Goal: Information Seeking & Learning: Understand process/instructions

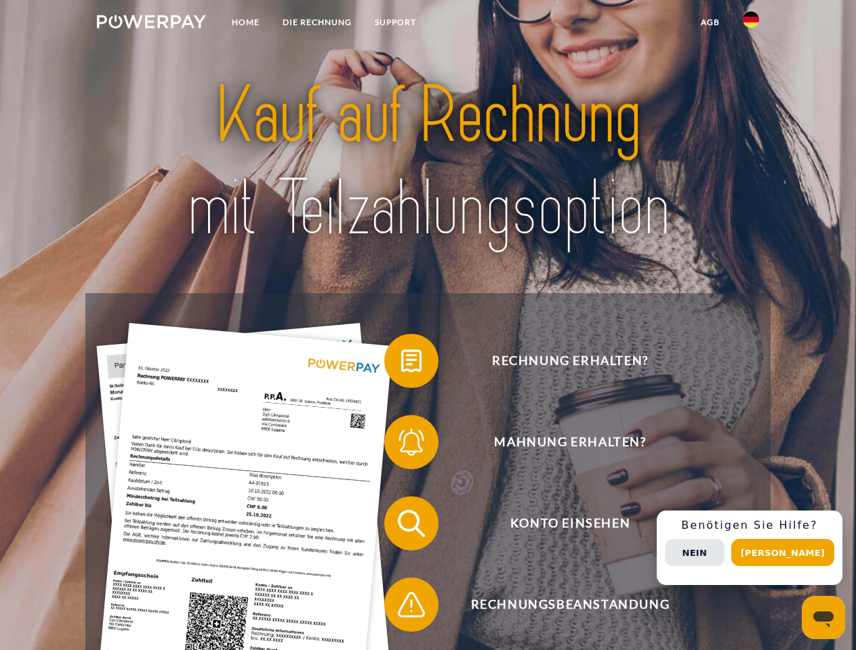
click at [151, 24] on img at bounding box center [151, 22] width 109 height 14
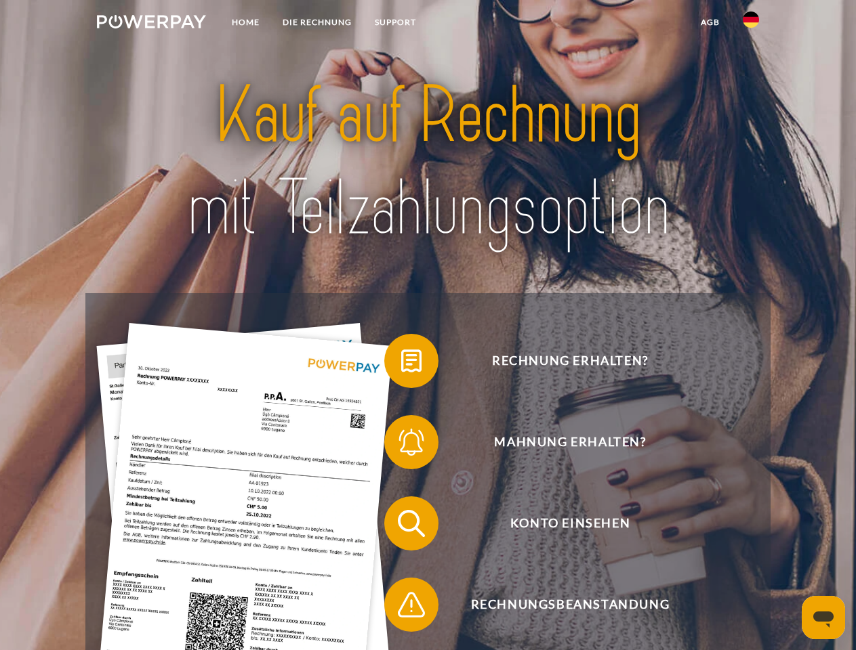
click at [751, 24] on img at bounding box center [751, 20] width 16 height 16
click at [709, 22] on link "agb" at bounding box center [710, 22] width 42 height 24
click at [401, 364] on span at bounding box center [391, 361] width 68 height 68
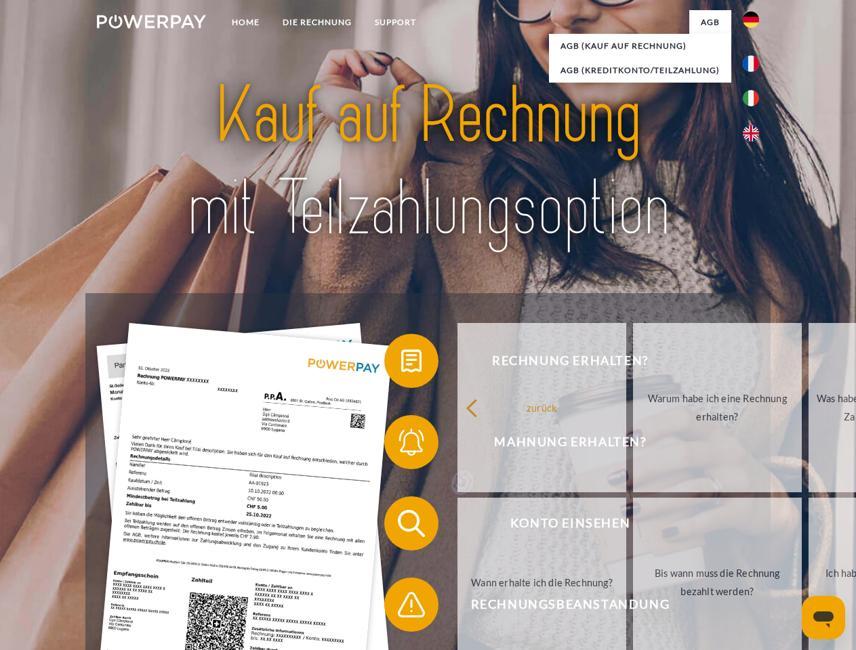
click at [401, 445] on div "Rechnung erhalten? Mahnung erhalten? Konto einsehen" at bounding box center [427, 564] width 684 height 542
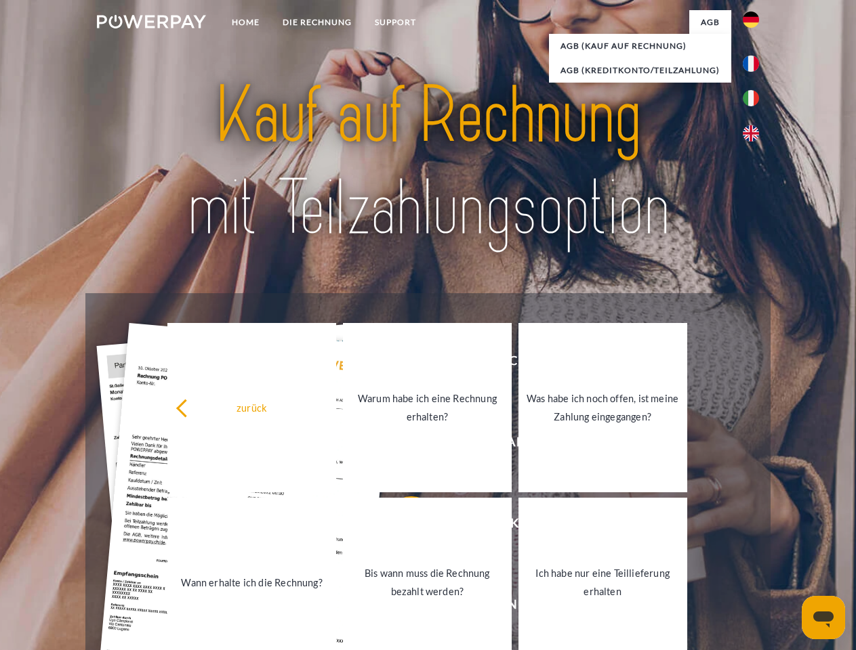
click at [401, 526] on link "Bis wann muss die Rechnung bezahlt werden?" at bounding box center [427, 582] width 169 height 169
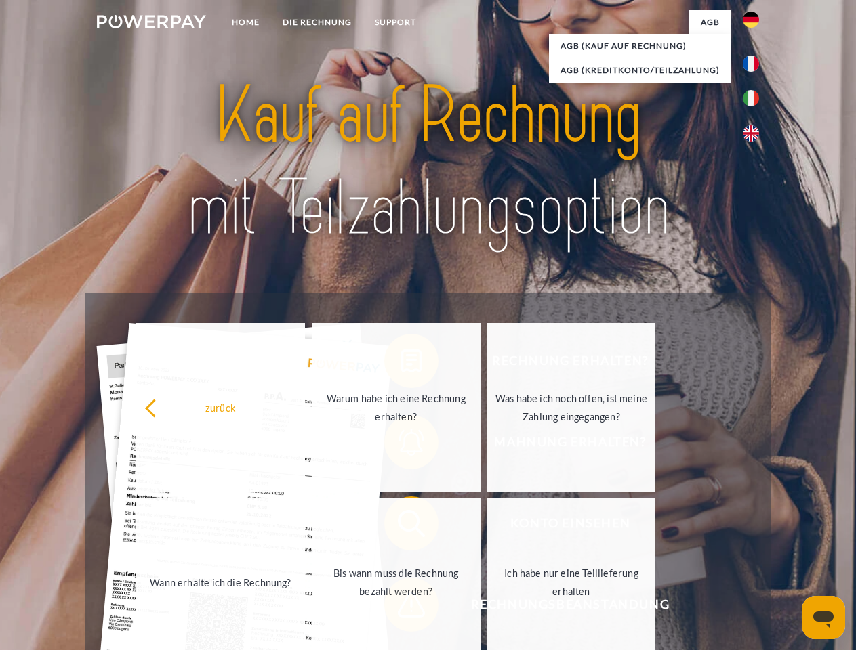
click at [401, 608] on span at bounding box center [391, 605] width 68 height 68
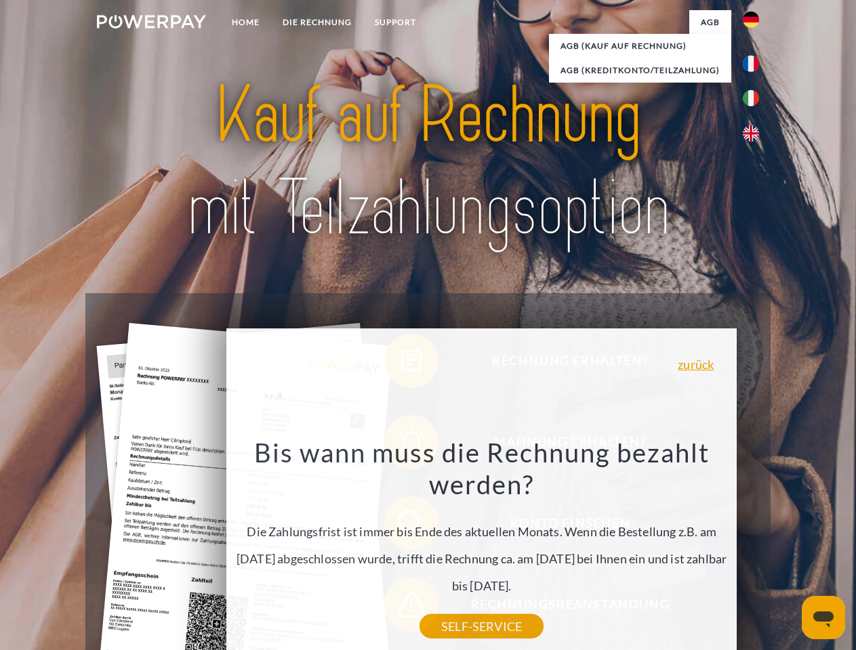
click at [754, 548] on div "Rechnung erhalten? Mahnung erhalten? Konto einsehen" at bounding box center [427, 564] width 684 height 542
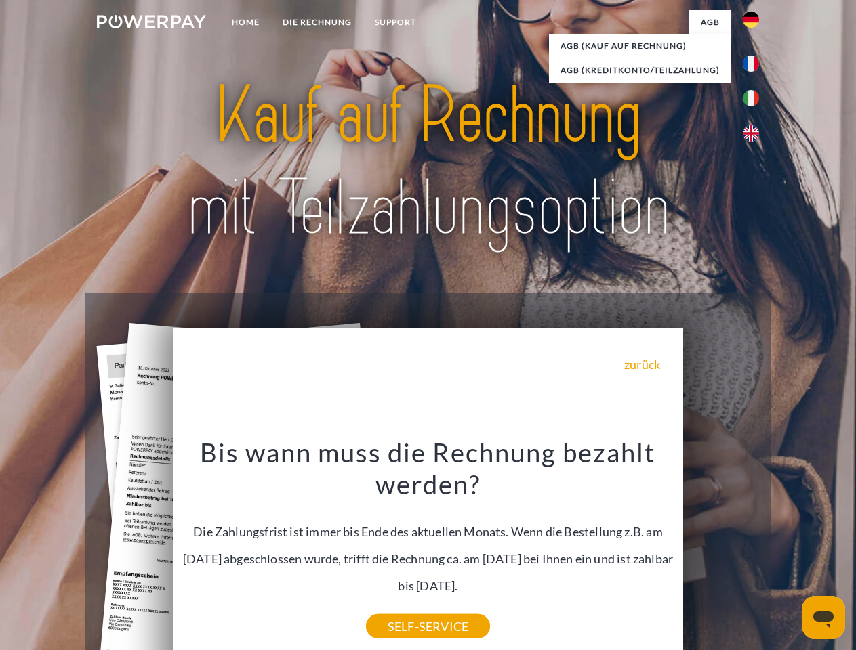
click at [721, 551] on span "Konto einsehen" at bounding box center [570, 524] width 332 height 54
click at [787, 553] on header "Home DIE RECHNUNG SUPPORT" at bounding box center [428, 468] width 856 height 936
